Goal: Find specific fact: Find specific fact

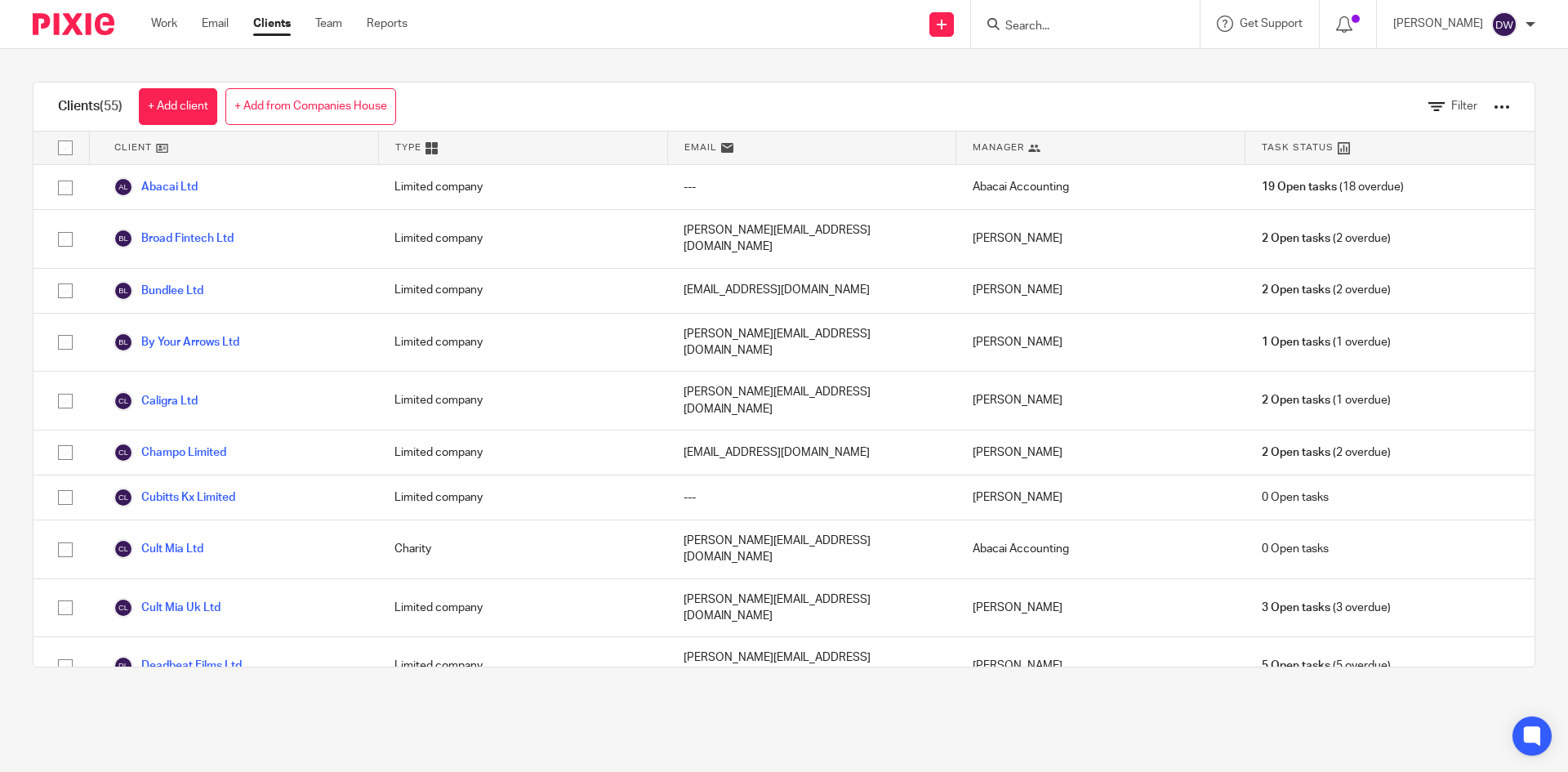
click at [1048, 27] on input "Search" at bounding box center [1077, 27] width 147 height 15
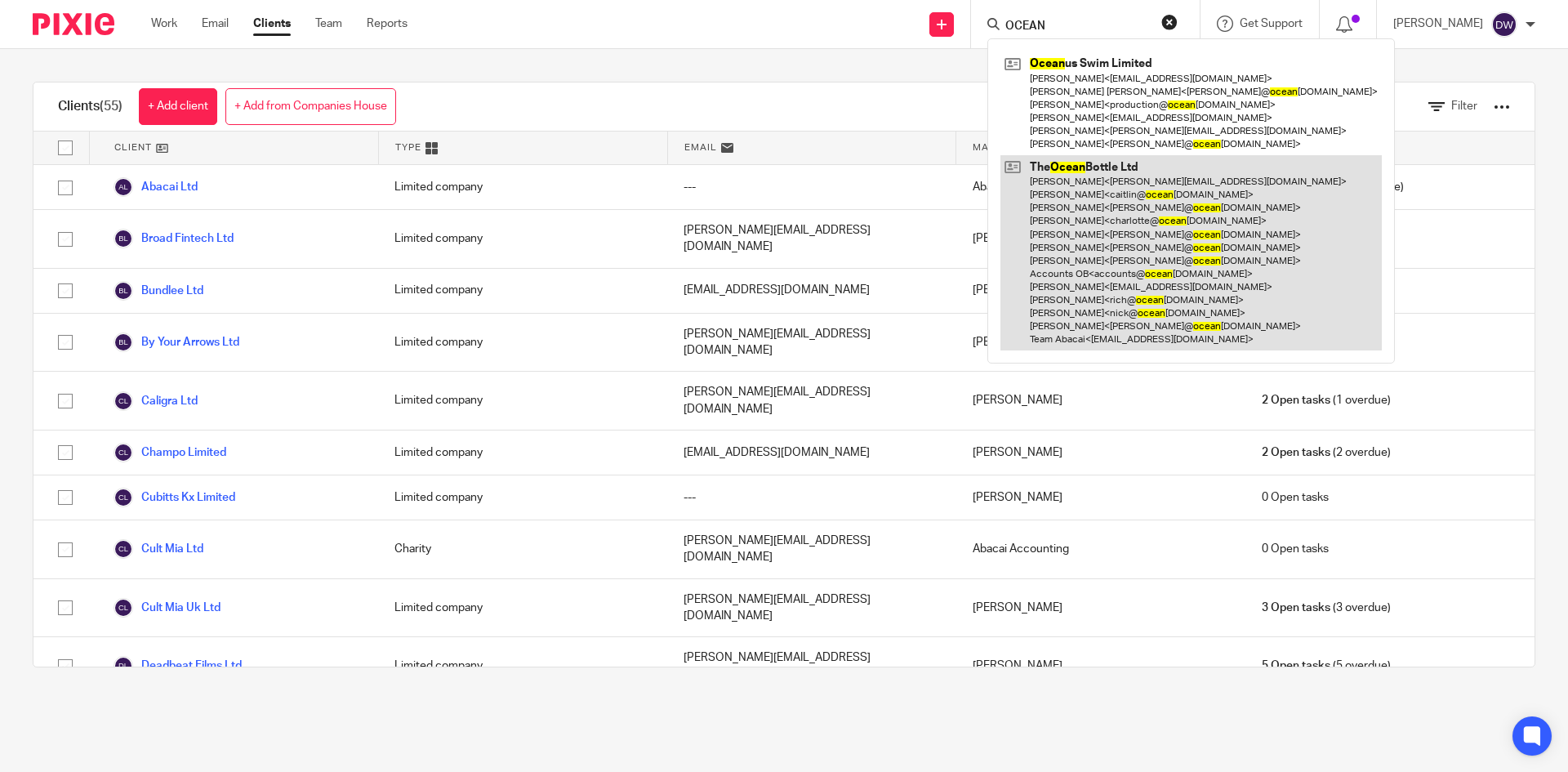
type input "OCEAN"
click at [1170, 204] on link at bounding box center [1191, 253] width 381 height 196
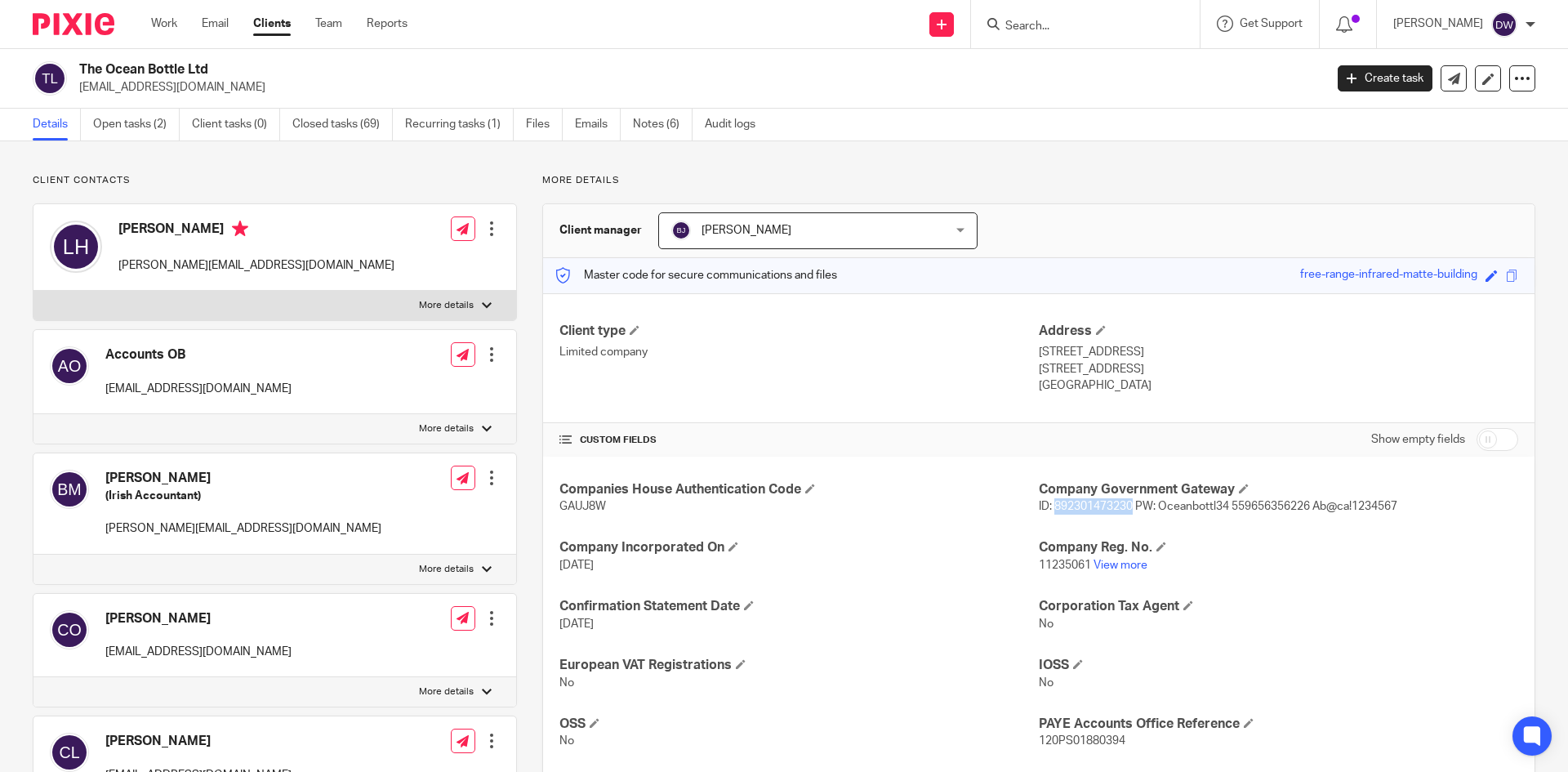
drag, startPoint x: 1048, startPoint y: 508, endPoint x: 1125, endPoint y: 507, distance: 77.0
click at [1125, 507] on span "ID: 892301473230 PW: Oceanbottl34 559656356226 Ab@ca!1234567" at bounding box center [1218, 506] width 358 height 11
copy span "892301473230"
click at [1226, 506] on span "ID: 892301473230 PW: Oceanbottl34 559656356226 Ab@ca!1234567" at bounding box center [1218, 506] width 358 height 11
drag, startPoint x: 1228, startPoint y: 508, endPoint x: 1304, endPoint y: 509, distance: 76.0
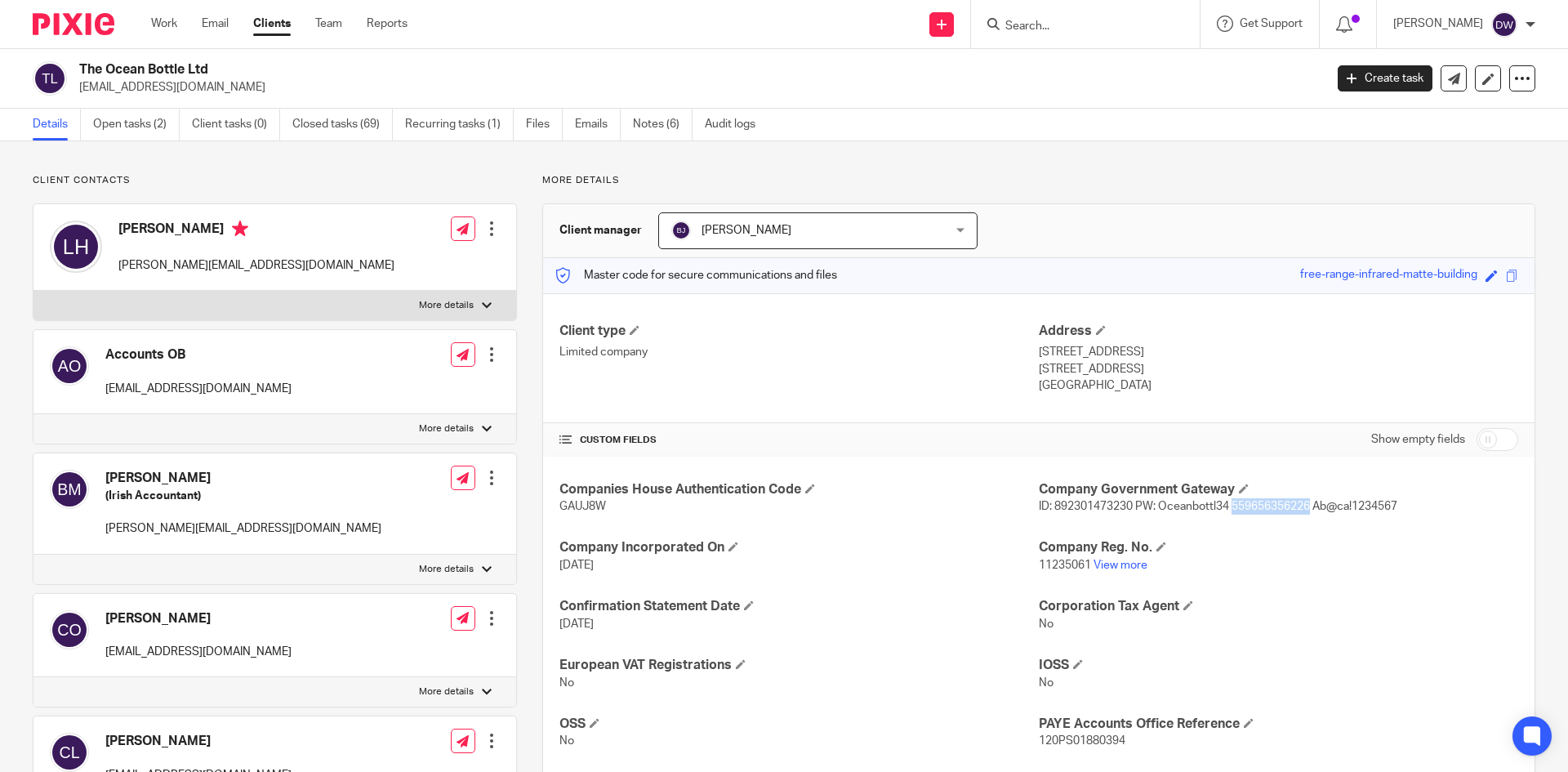
click at [1304, 509] on span "ID: 892301473230 PW: Oceanbottl34 559656356226 Ab@ca!1234567" at bounding box center [1218, 506] width 358 height 11
copy span "559656356226"
drag, startPoint x: 1309, startPoint y: 506, endPoint x: 1425, endPoint y: 508, distance: 116.0
click at [1425, 508] on p "ID: 892301473230 PW: Oceanbottl34 559656356226 Ab@ca!1234567" at bounding box center [1278, 507] width 479 height 17
copy span "Ab@ca!1234567"
